Goal: Task Accomplishment & Management: Manage account settings

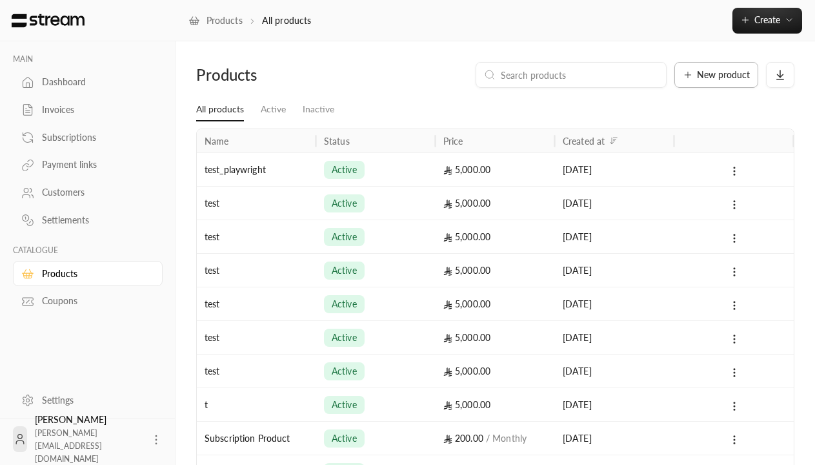
click at [716, 75] on span "New product" at bounding box center [723, 74] width 53 height 9
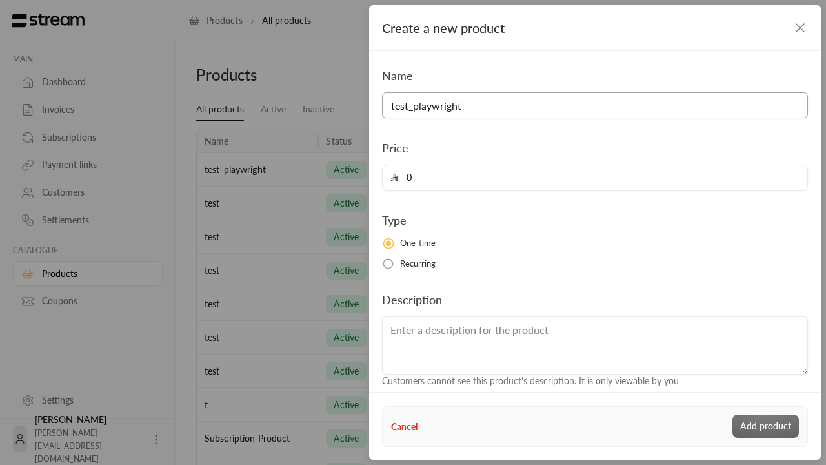
type input "test_playwright"
type input "5000"
click at [766, 426] on button "Add product" at bounding box center [765, 425] width 66 height 23
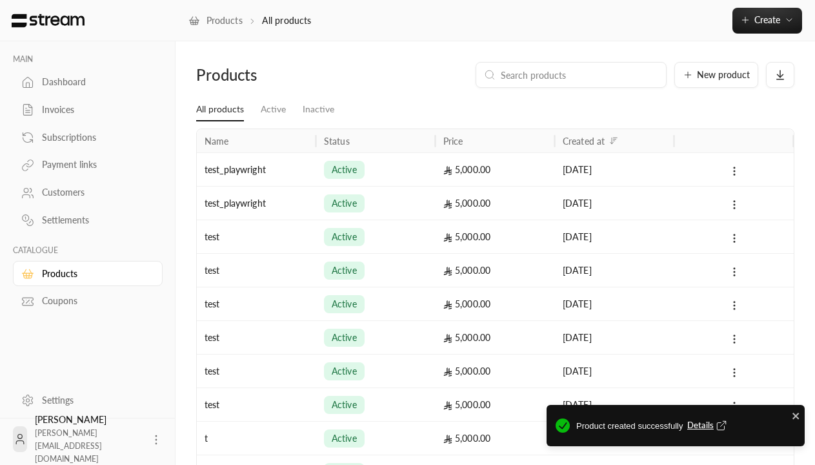
click at [708, 425] on span "Details" at bounding box center [708, 425] width 43 height 13
